Goal: Find specific page/section: Find specific page/section

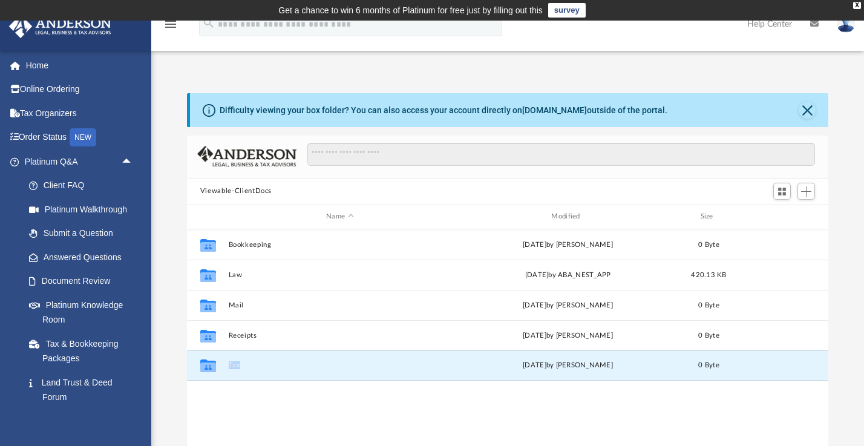
scroll to position [275, 641]
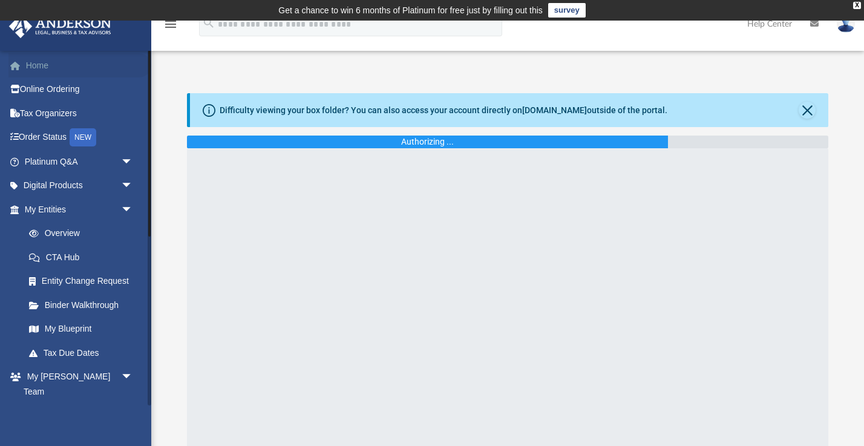
click at [53, 63] on link "Home" at bounding box center [79, 65] width 143 height 24
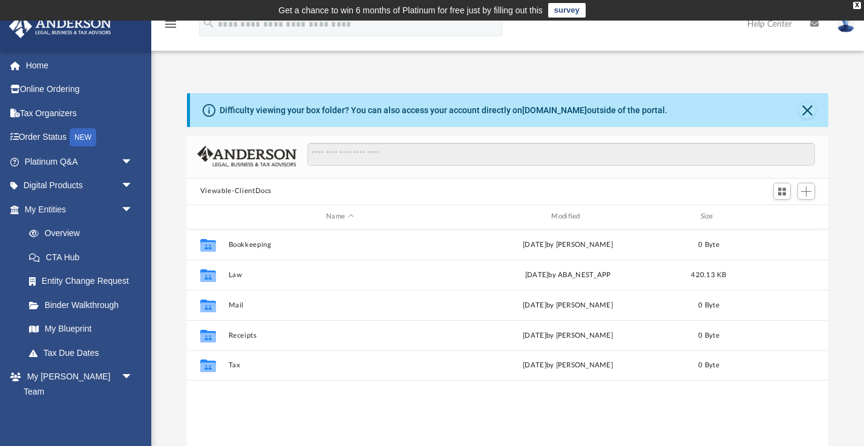
scroll to position [275, 641]
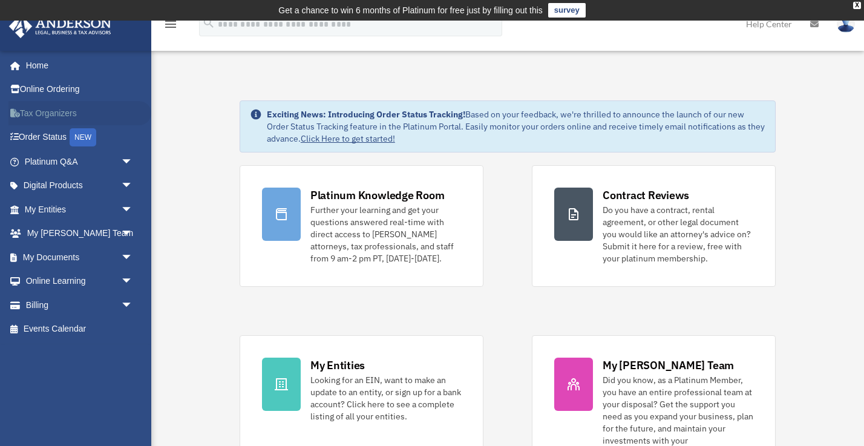
click at [71, 113] on link "Tax Organizers" at bounding box center [79, 113] width 143 height 24
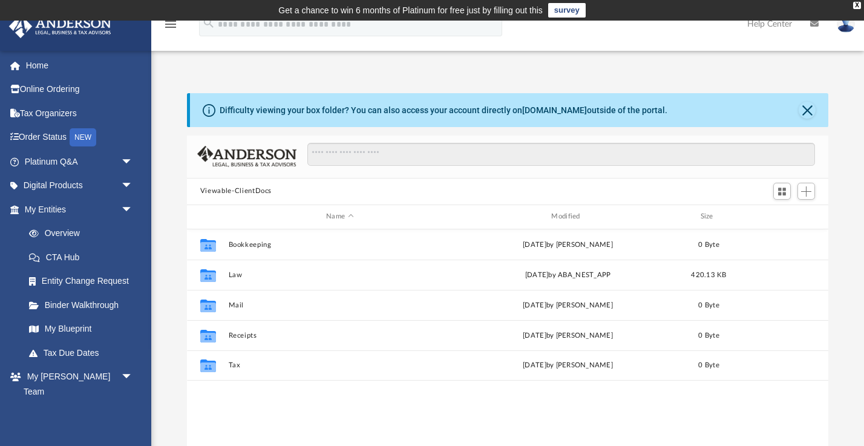
scroll to position [275, 641]
